Goal: Task Accomplishment & Management: Use online tool/utility

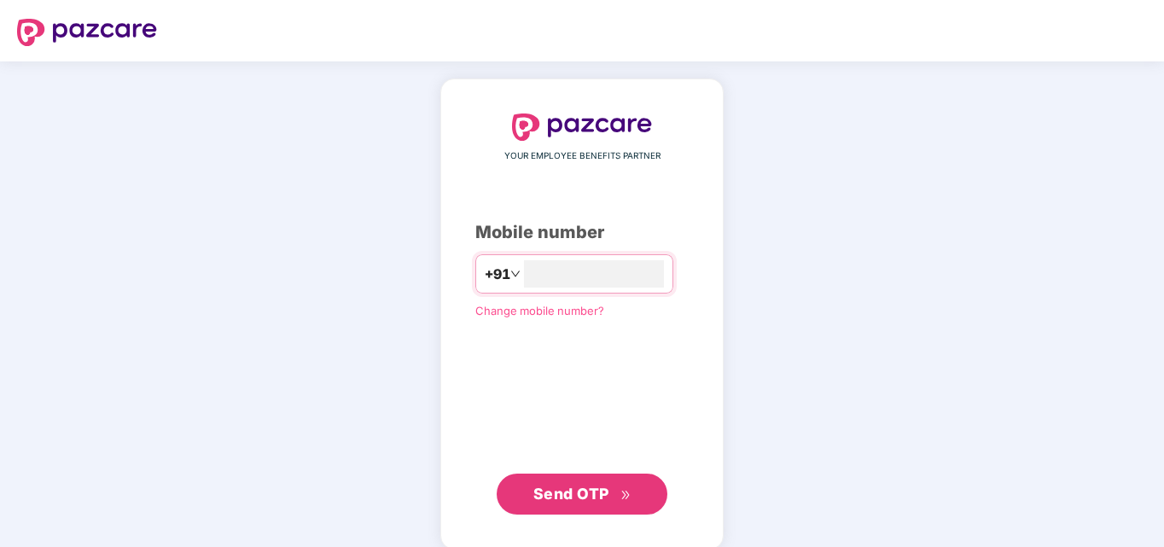
type input "**********"
click at [577, 484] on span "Send OTP" at bounding box center [571, 492] width 76 height 18
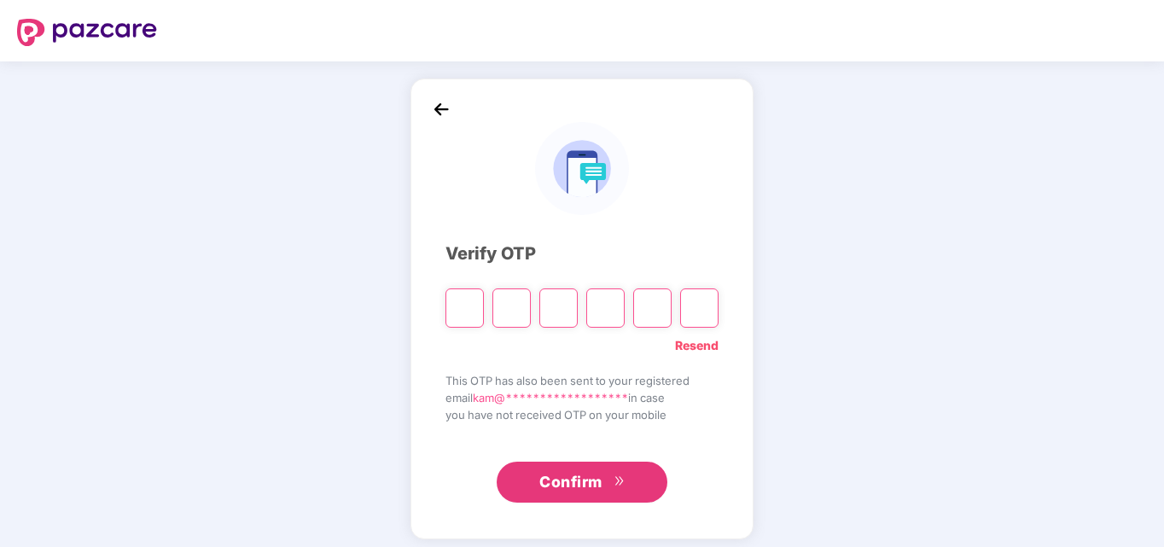
type input "*"
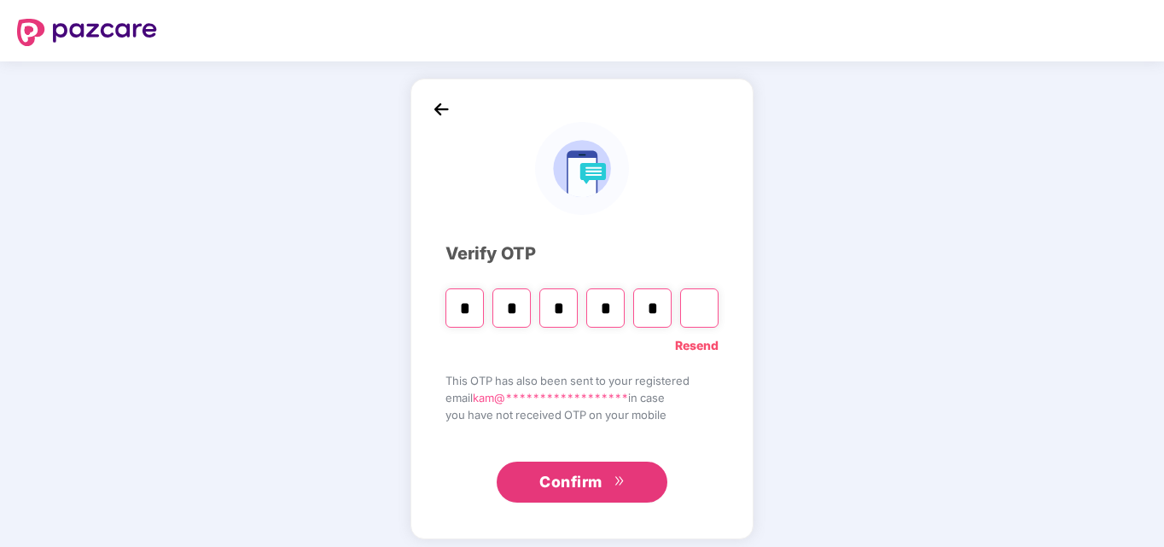
type input "*"
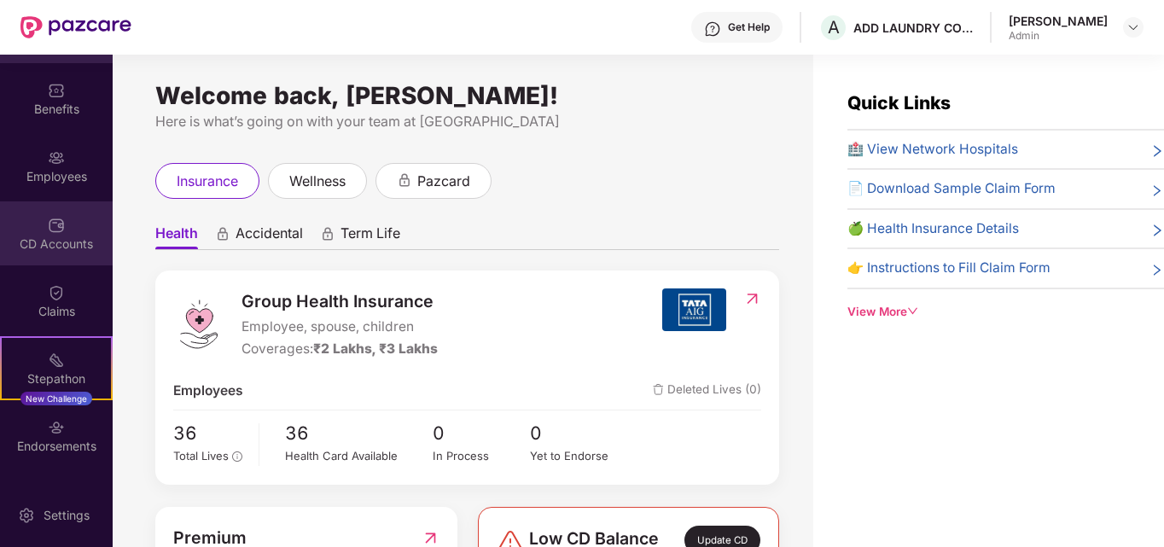
scroll to position [85, 0]
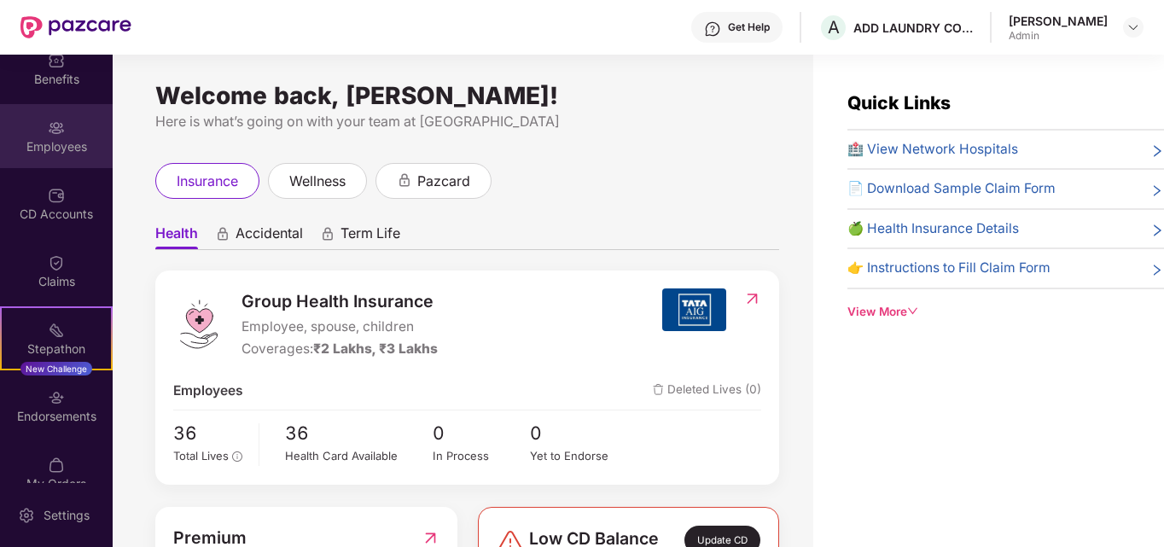
click at [57, 142] on div "Employees" at bounding box center [56, 146] width 113 height 17
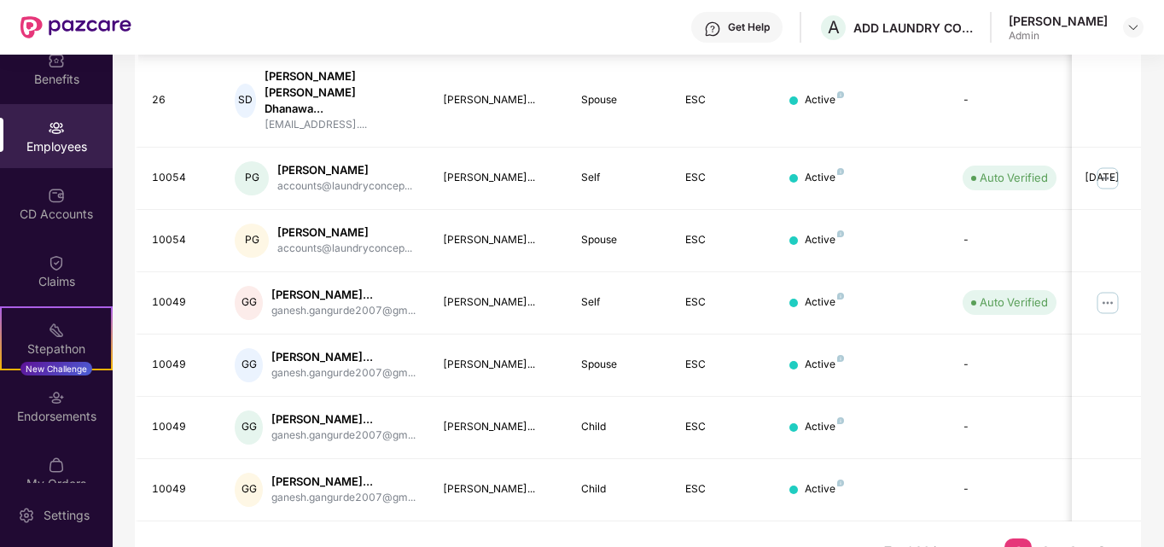
scroll to position [531, 0]
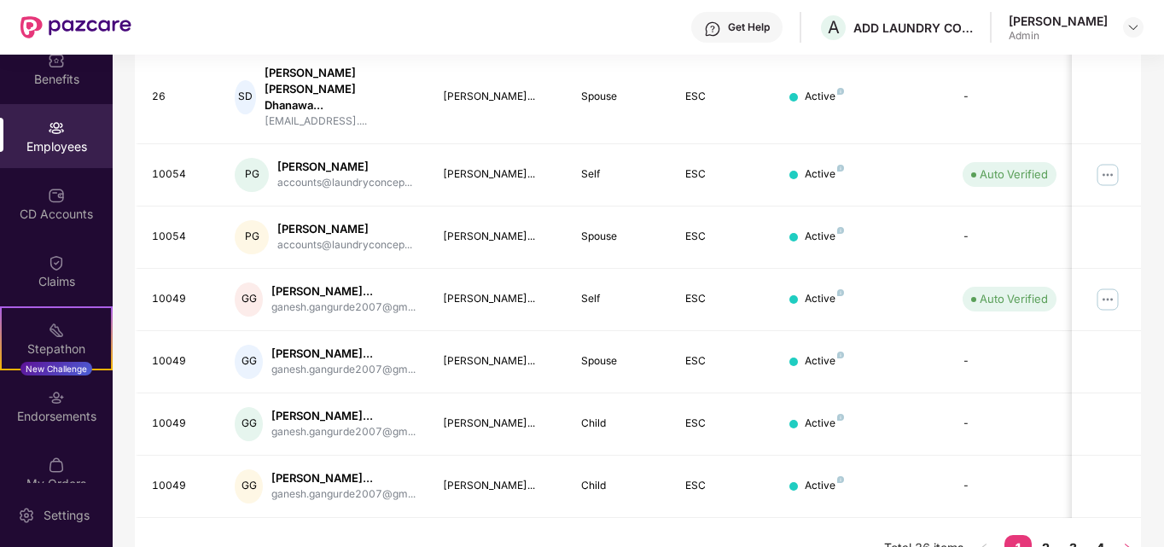
click at [1130, 544] on icon "right" at bounding box center [1128, 548] width 5 height 9
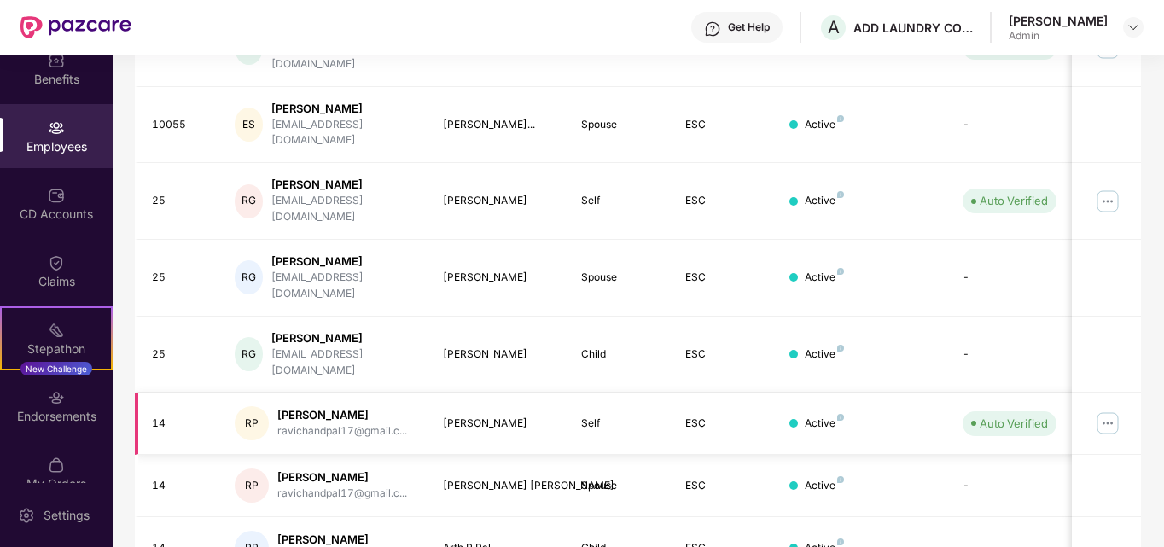
scroll to position [331, 0]
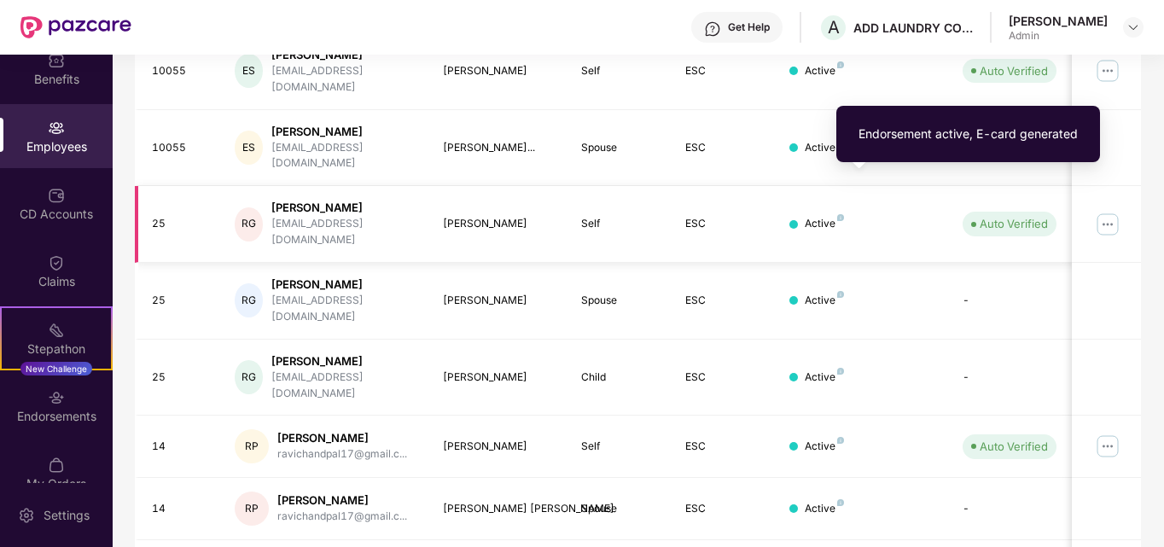
click at [840, 214] on img at bounding box center [840, 217] width 7 height 7
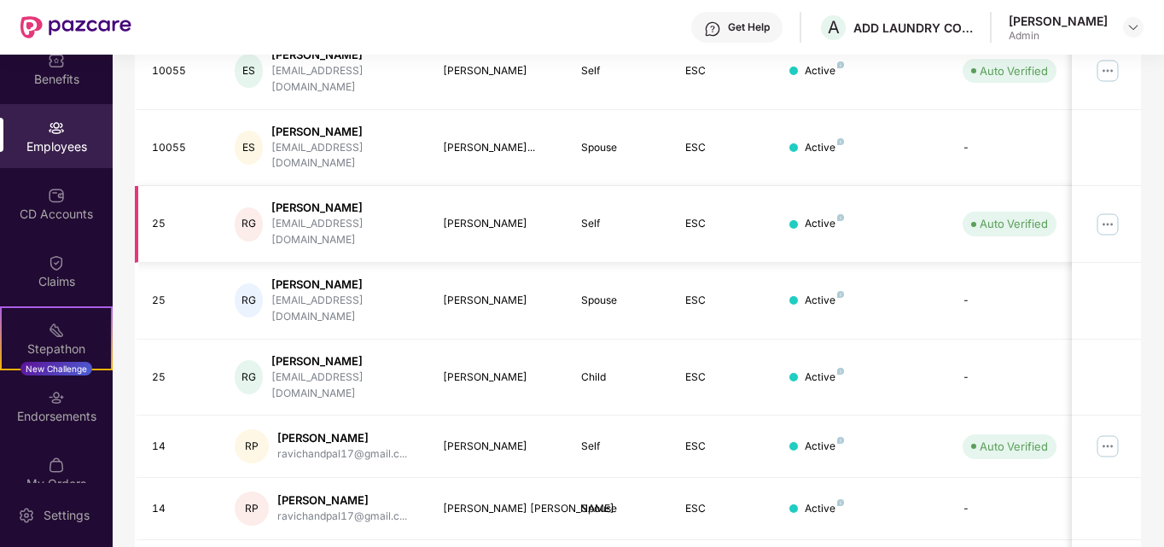
click at [1110, 211] on img at bounding box center [1107, 224] width 27 height 27
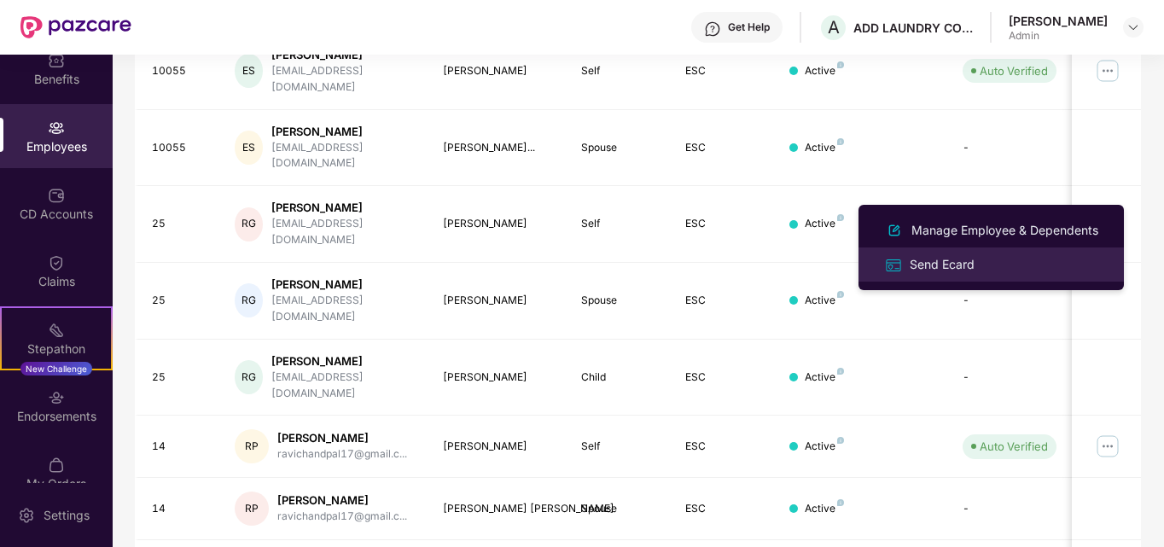
click at [952, 265] on div "Send Ecard" at bounding box center [942, 264] width 72 height 19
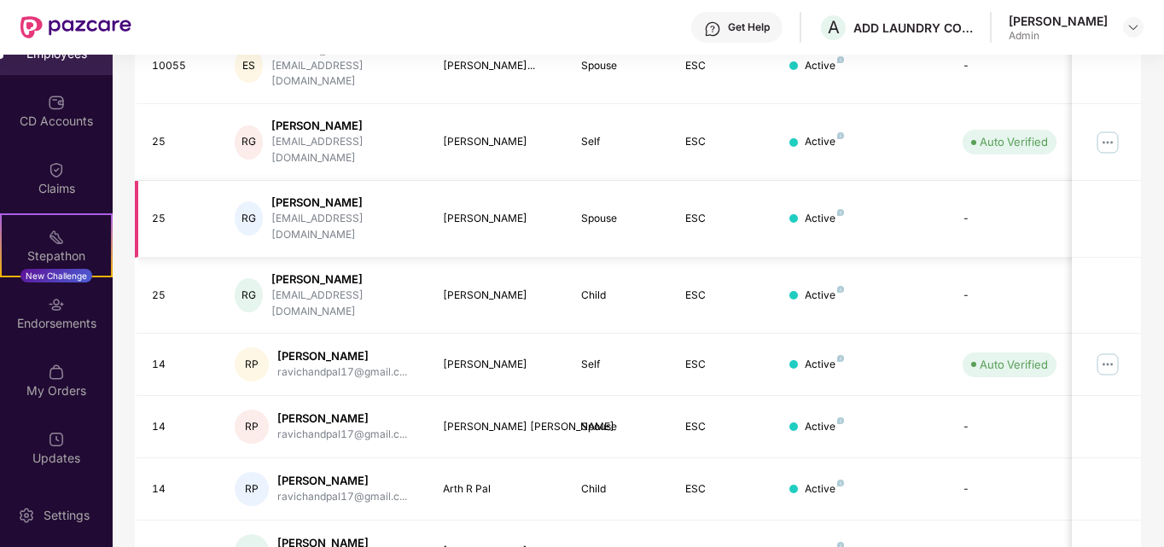
scroll to position [502, 0]
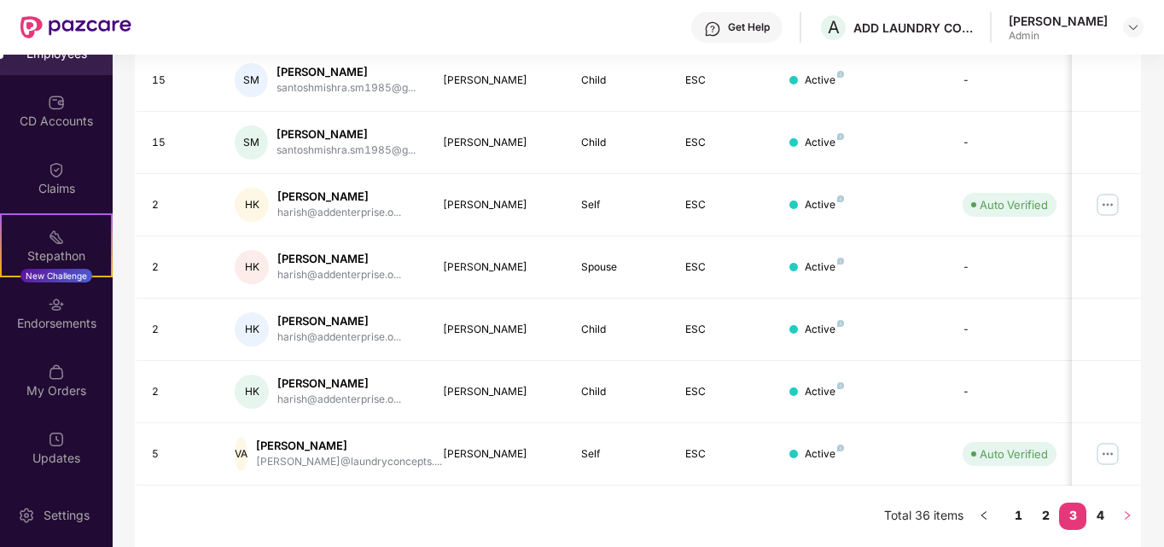
click at [1127, 514] on icon "right" at bounding box center [1127, 515] width 10 height 10
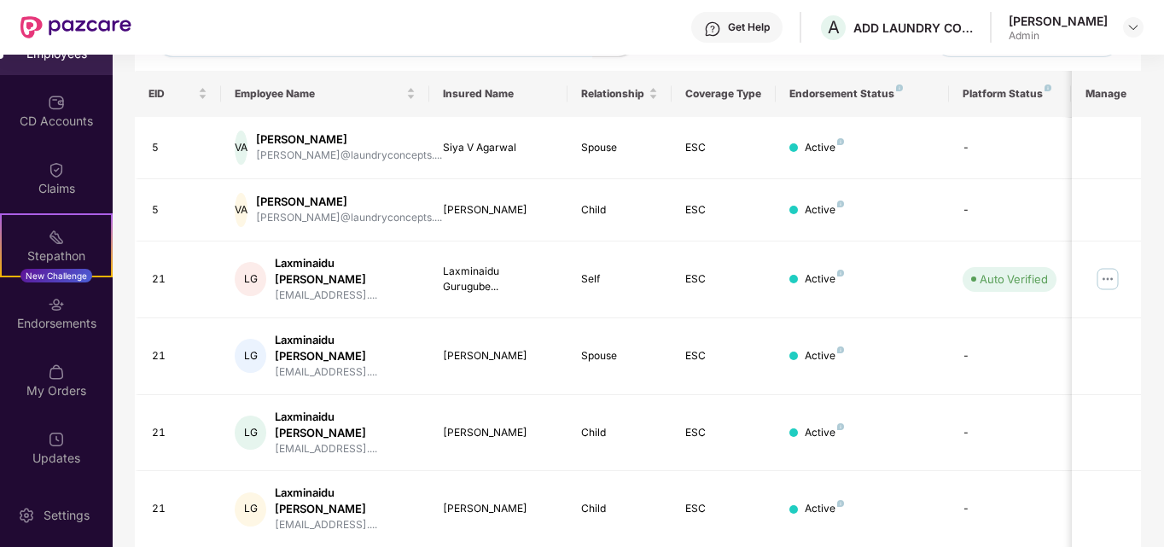
scroll to position [253, 0]
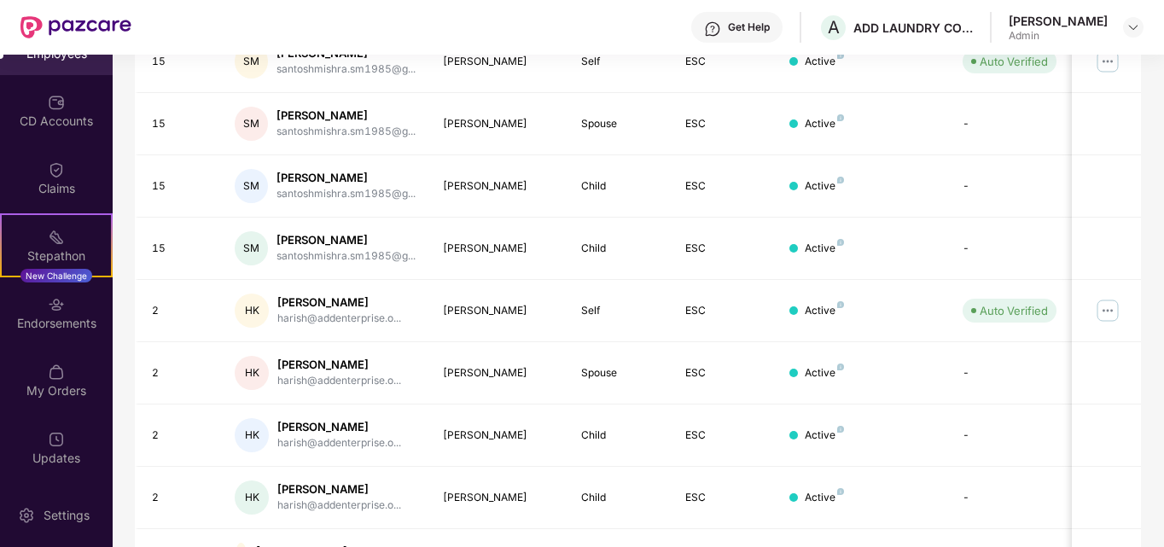
scroll to position [502, 0]
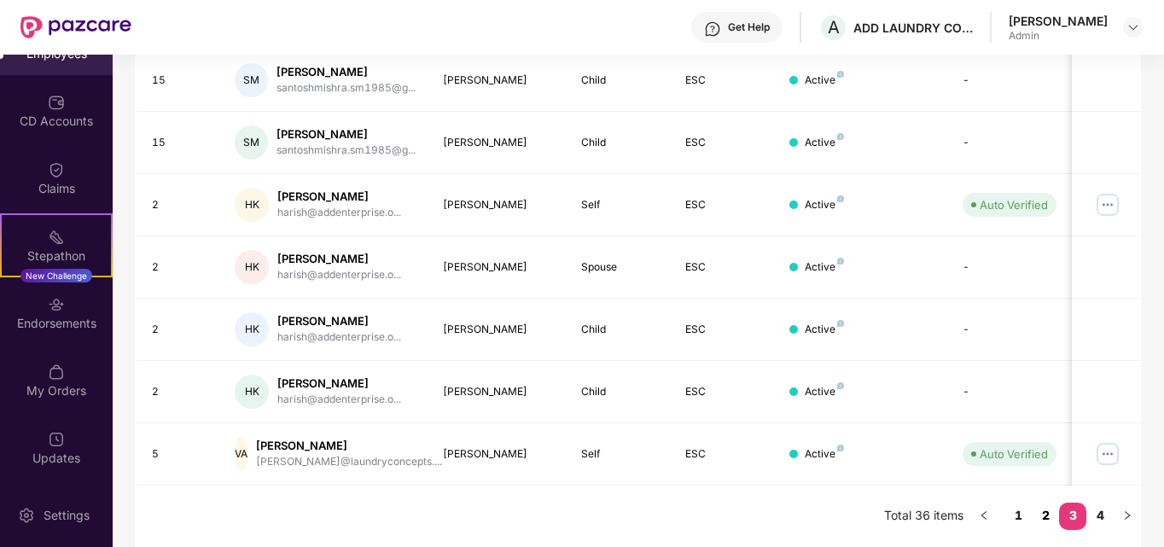
click at [1047, 519] on link "2" at bounding box center [1045, 516] width 27 height 26
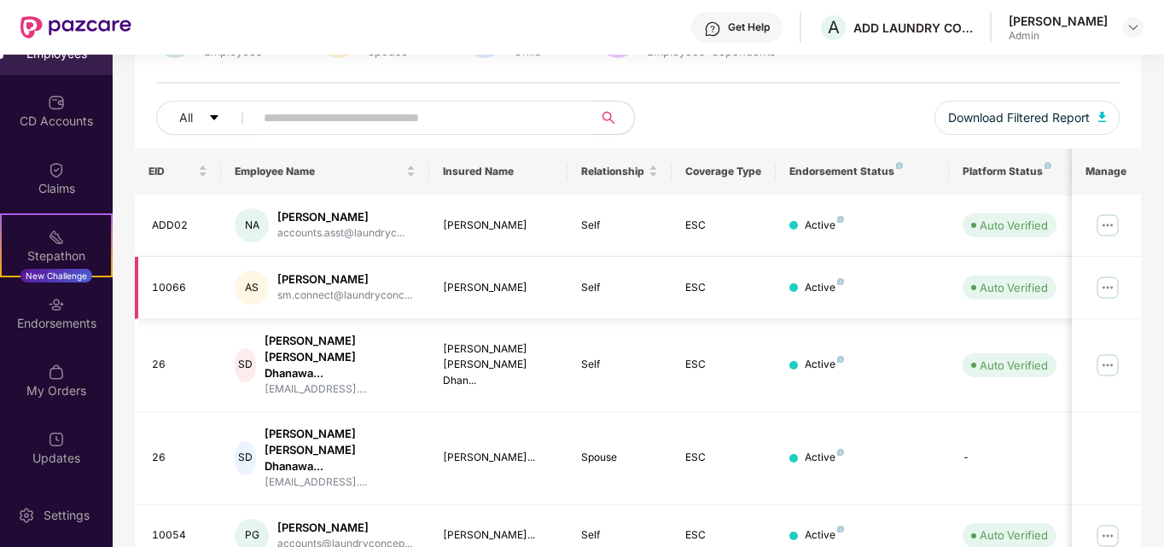
scroll to position [171, 0]
click at [59, 248] on div "Stepathon" at bounding box center [56, 256] width 109 height 17
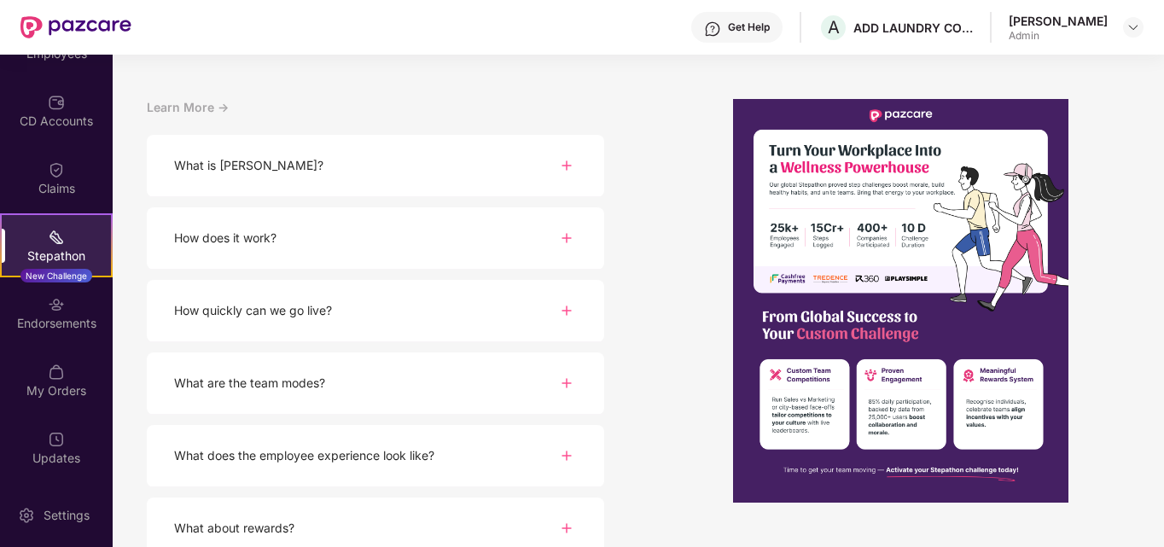
scroll to position [220, 0]
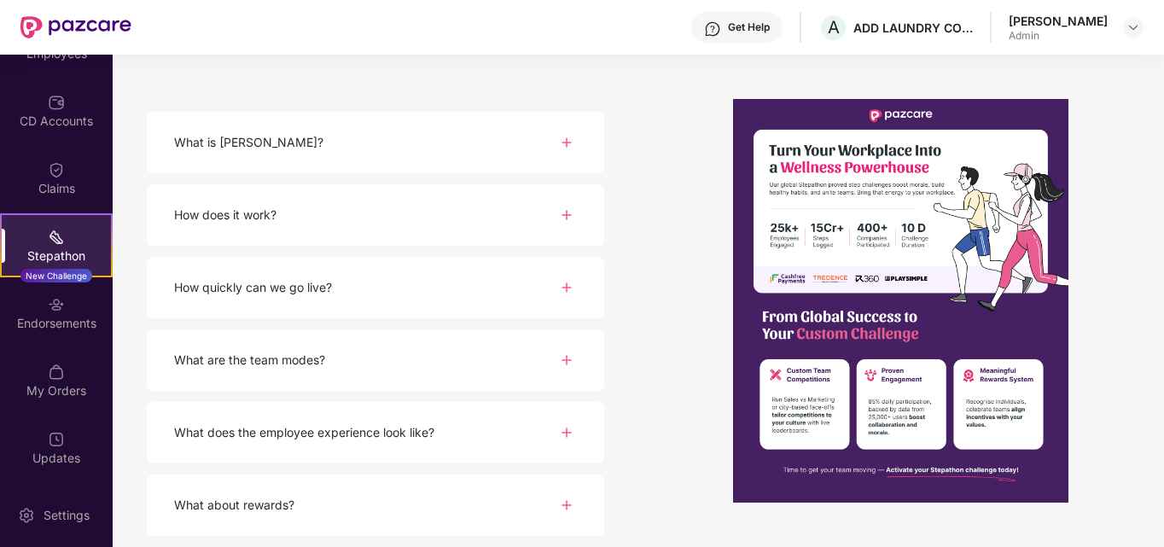
click at [568, 140] on img at bounding box center [566, 142] width 20 height 20
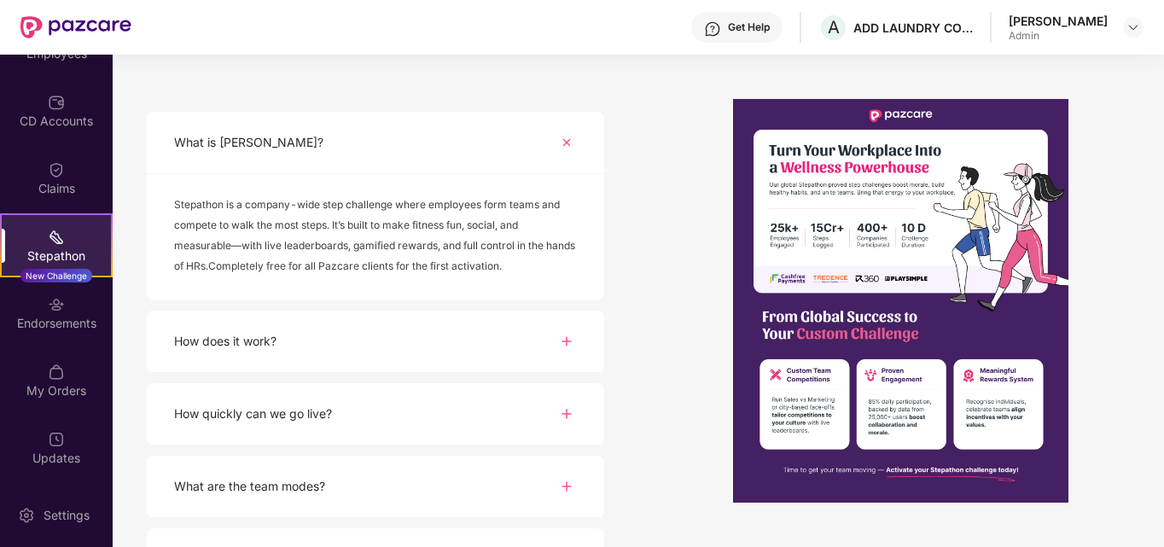
click at [571, 337] on img at bounding box center [566, 341] width 20 height 20
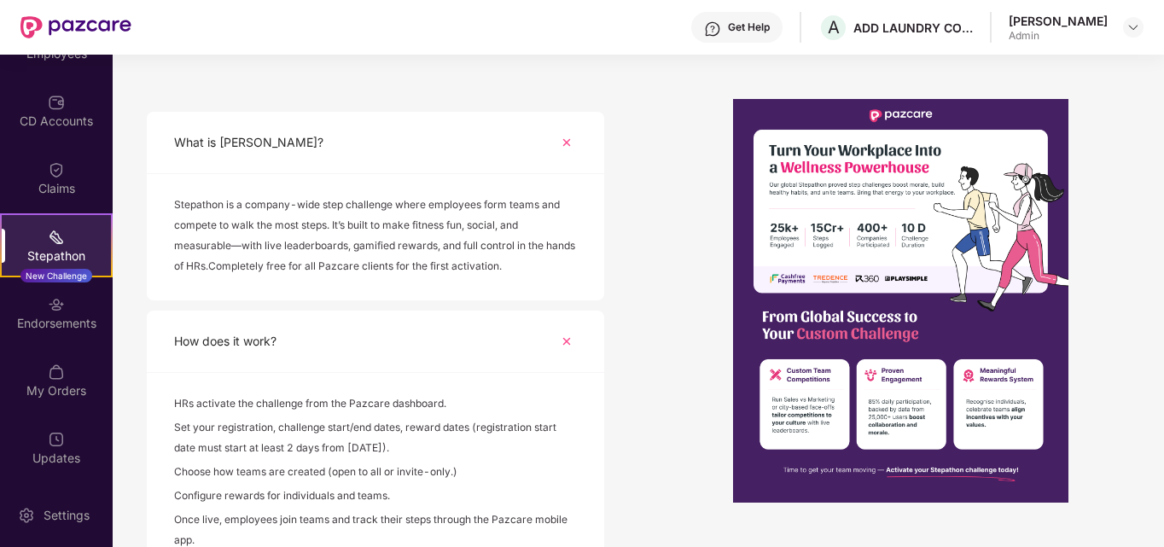
click at [674, 247] on div at bounding box center [901, 301] width 457 height 404
drag, startPoint x: 572, startPoint y: 340, endPoint x: 586, endPoint y: 338, distance: 14.6
click at [574, 340] on img at bounding box center [566, 341] width 29 height 29
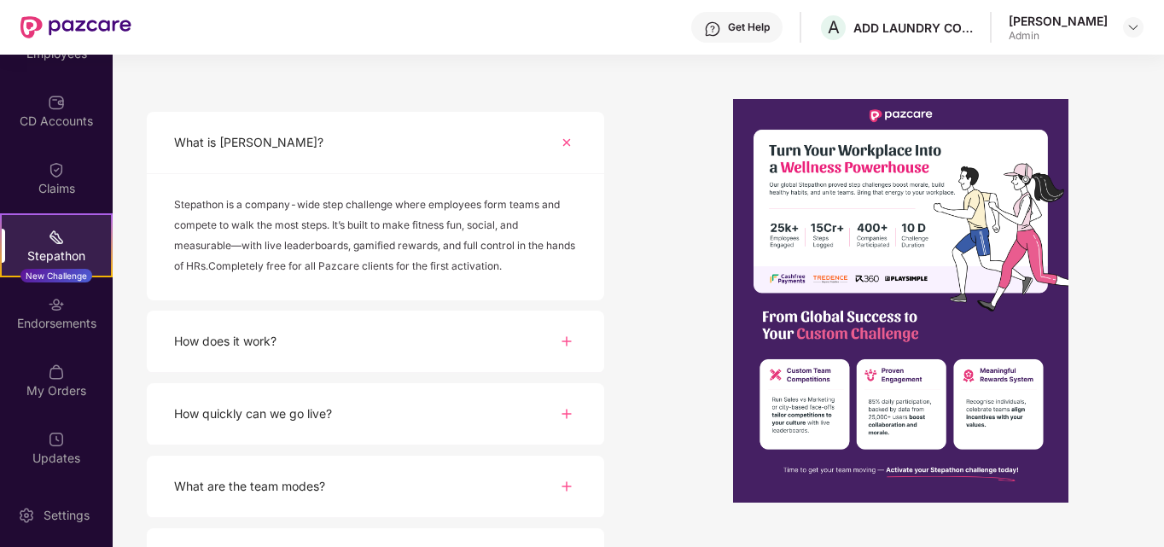
click at [571, 335] on img at bounding box center [566, 341] width 20 height 20
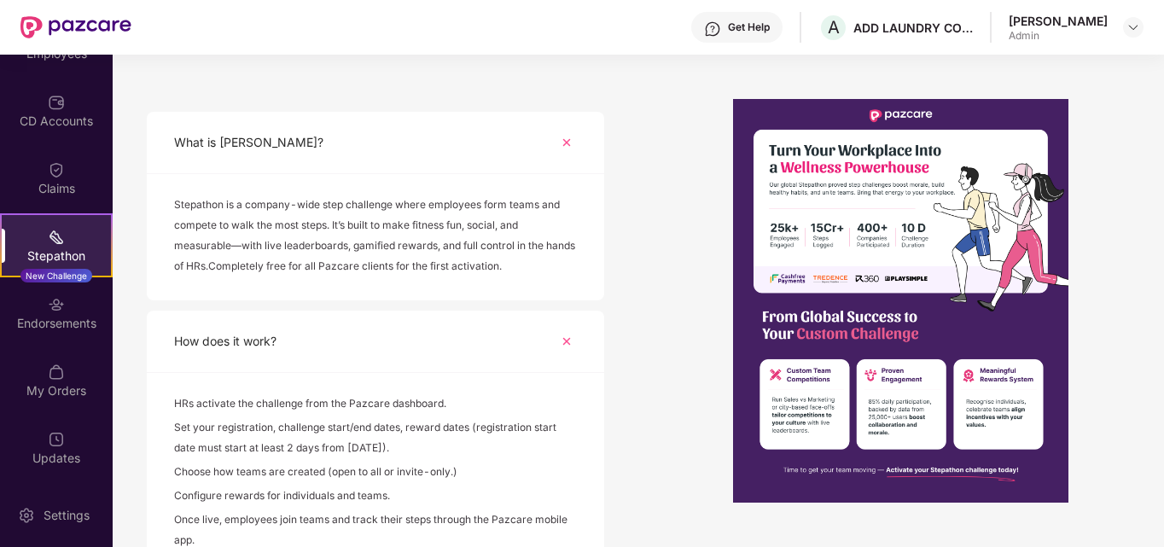
click at [643, 290] on div "[PERSON_NAME] Take part and transform your workplace with India's biggest corpo…" at bounding box center [638, 301] width 1051 height 492
